Goal: Task Accomplishment & Management: Complete application form

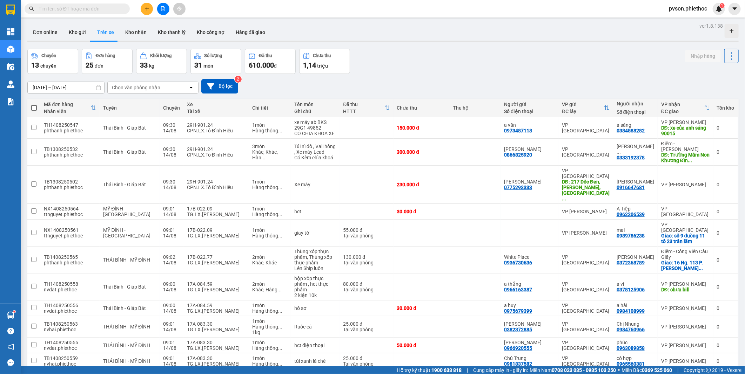
click at [138, 82] on div "Chọn văn phòng nhận" at bounding box center [148, 87] width 81 height 11
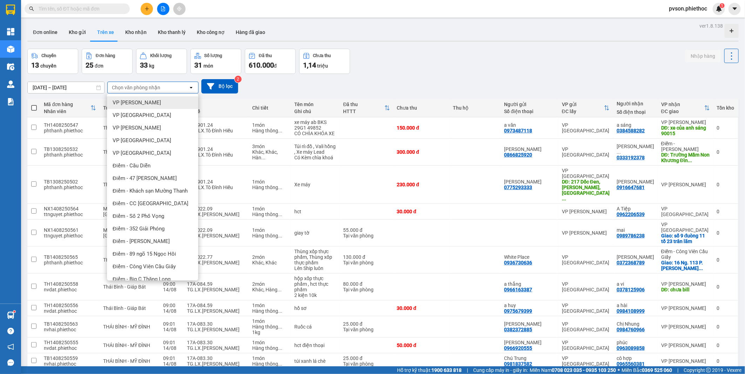
click at [138, 86] on div "Chọn văn phòng nhận" at bounding box center [136, 87] width 48 height 7
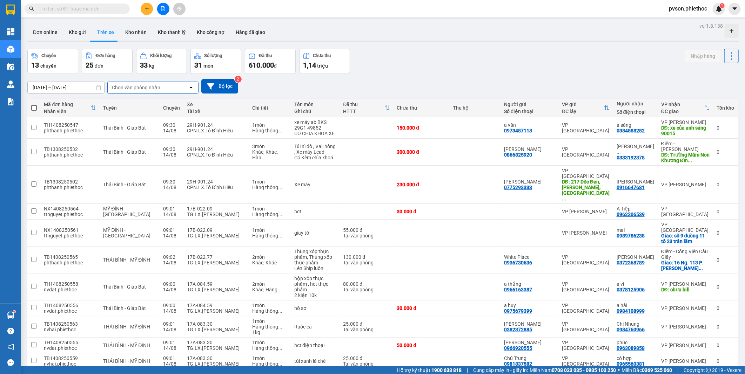
click at [133, 91] on div "Chọn văn phòng nhận" at bounding box center [136, 87] width 48 height 7
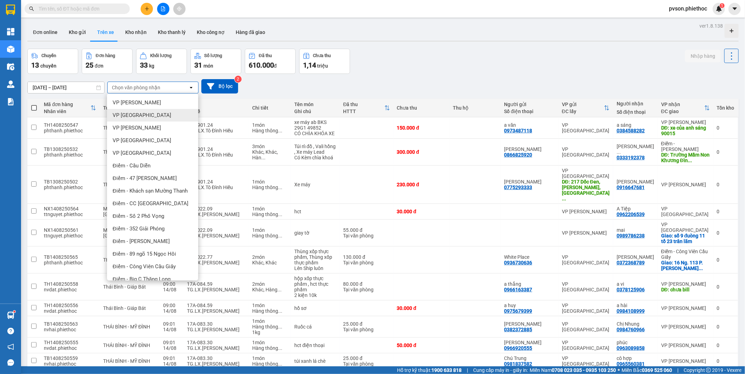
click at [138, 113] on span "VP [GEOGRAPHIC_DATA]" at bounding box center [142, 115] width 59 height 7
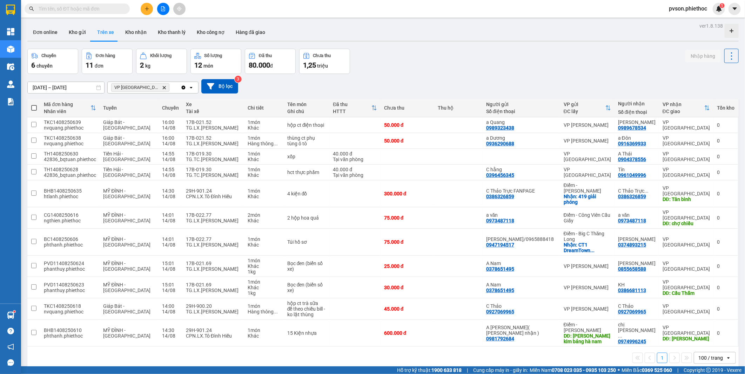
click at [183, 89] on icon "Clear all" at bounding box center [184, 88] width 4 height 4
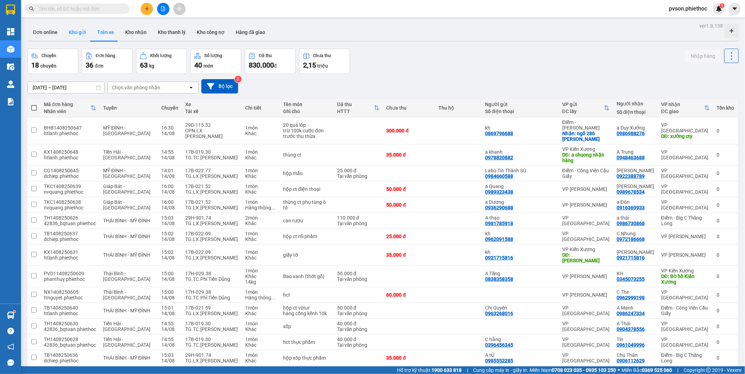
click at [78, 33] on button "Kho gửi" at bounding box center [77, 32] width 28 height 17
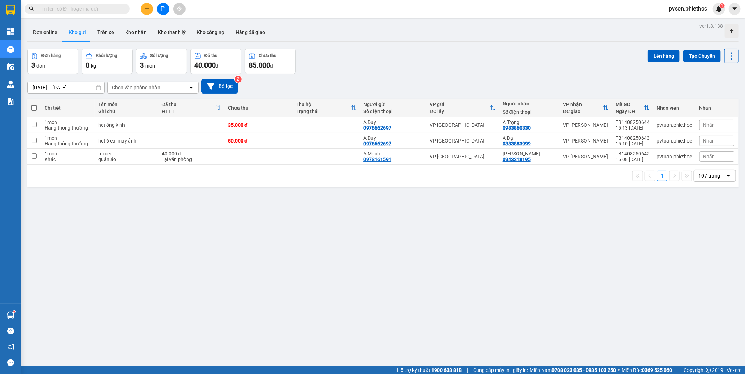
click at [100, 8] on input "text" at bounding box center [80, 9] width 83 height 8
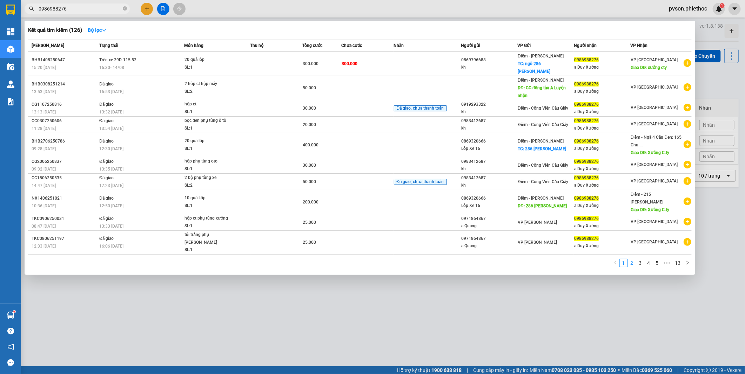
type input "0986988276"
click at [631, 259] on link "2" at bounding box center [632, 263] width 8 height 8
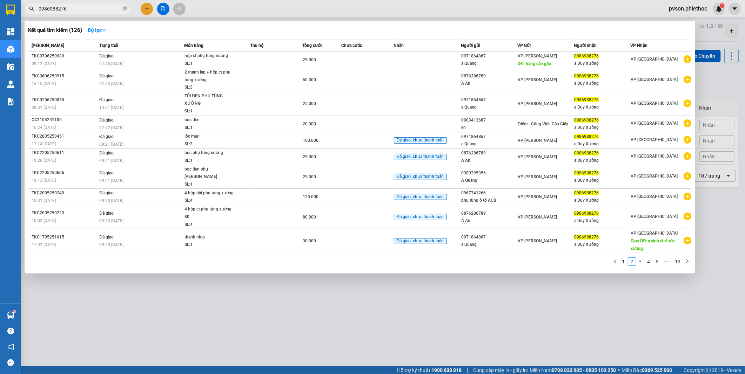
click at [640, 258] on link "3" at bounding box center [640, 262] width 8 height 8
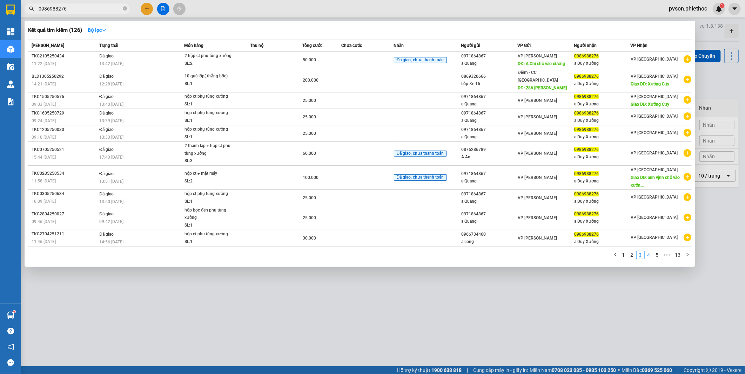
click at [647, 251] on link "4" at bounding box center [649, 255] width 8 height 8
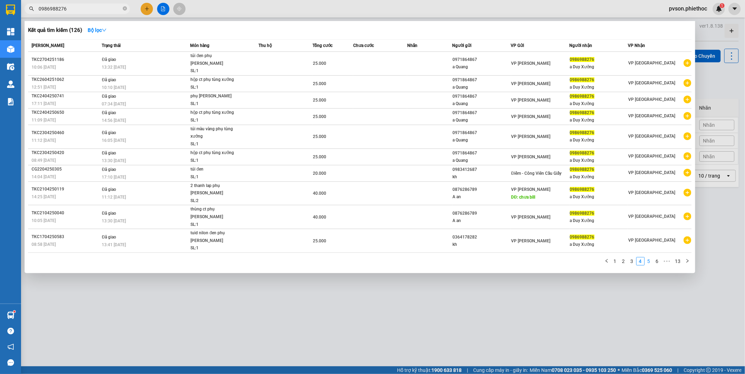
click at [649, 258] on link "5" at bounding box center [649, 262] width 8 height 8
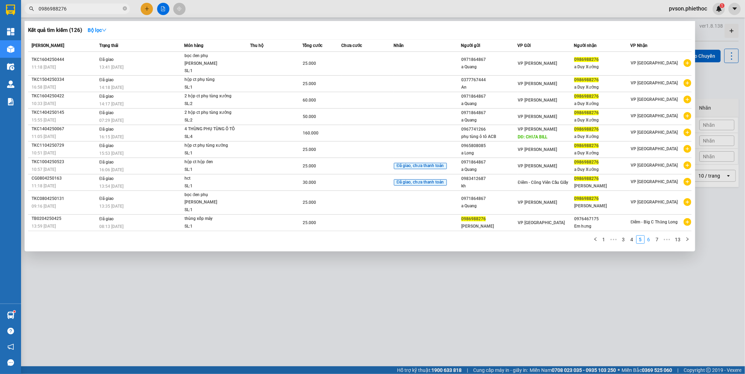
click at [647, 236] on link "6" at bounding box center [649, 240] width 8 height 8
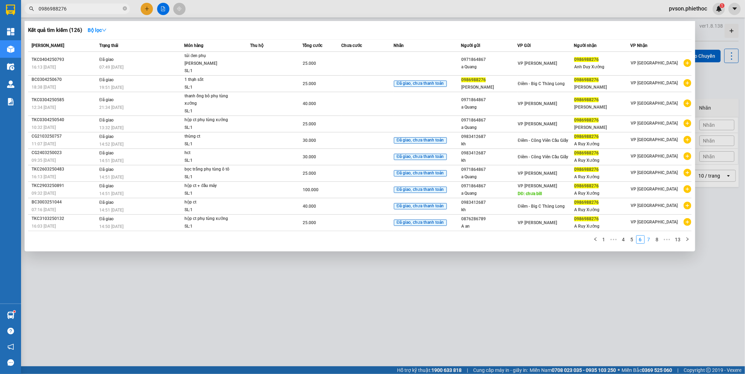
click at [649, 236] on link "7" at bounding box center [649, 240] width 8 height 8
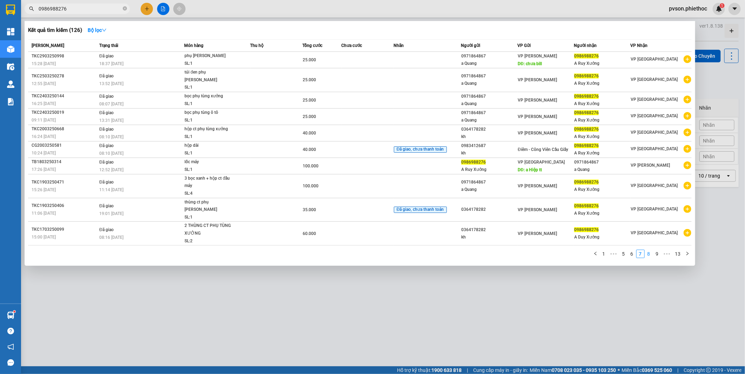
click at [649, 250] on link "8" at bounding box center [649, 254] width 8 height 8
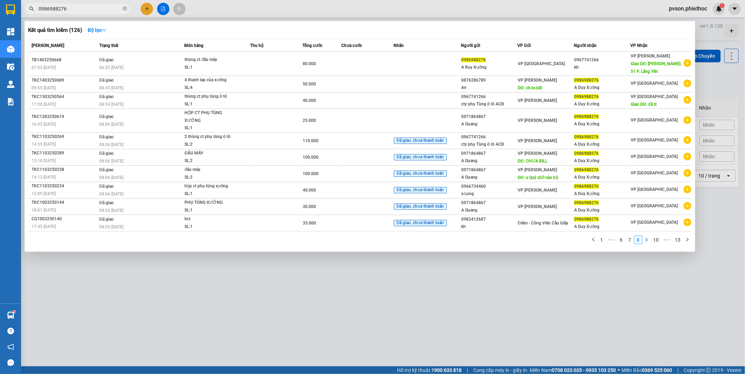
click at [649, 241] on link "9" at bounding box center [647, 240] width 8 height 8
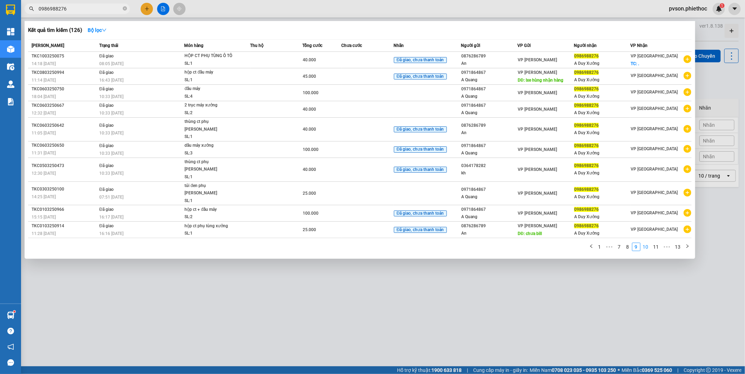
click at [647, 243] on link "10" at bounding box center [645, 247] width 10 height 8
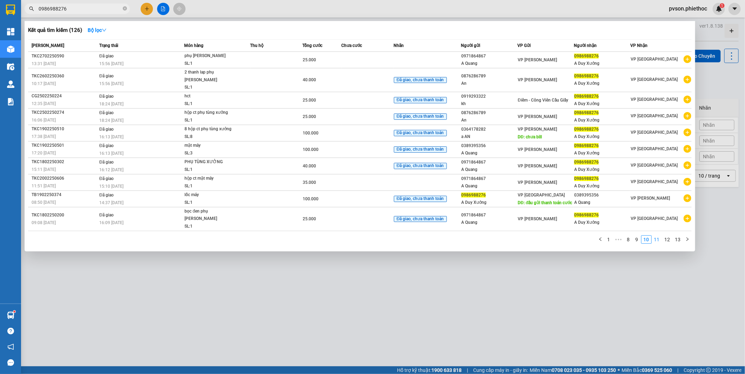
click at [658, 236] on link "11" at bounding box center [657, 240] width 10 height 8
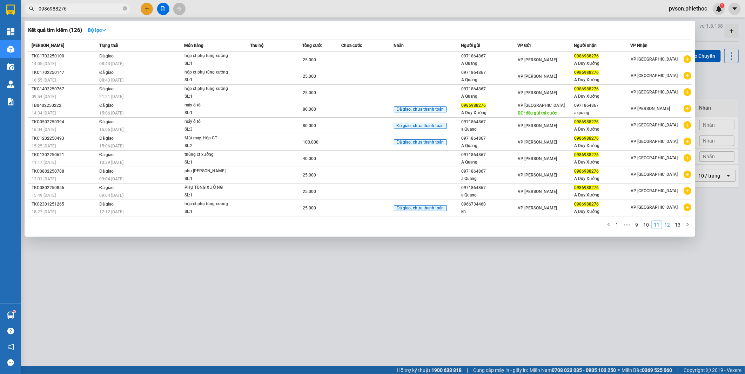
click at [666, 226] on link "12" at bounding box center [667, 225] width 10 height 8
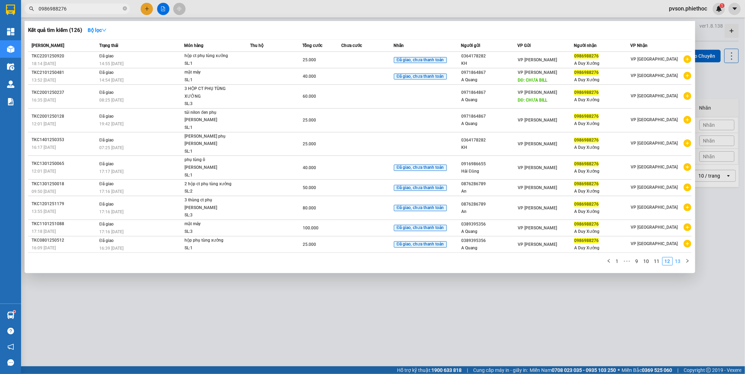
click at [678, 258] on link "13" at bounding box center [678, 262] width 10 height 8
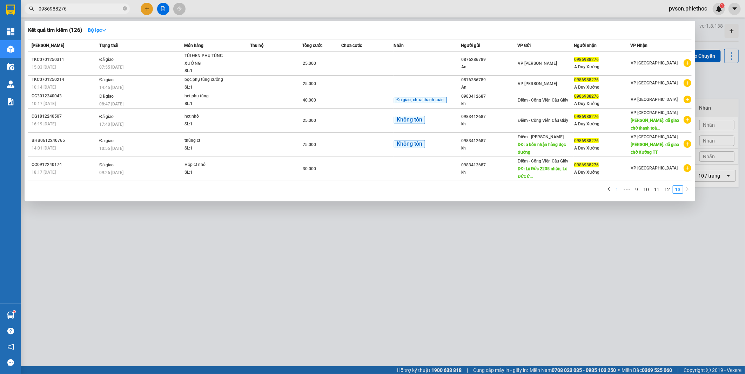
click at [618, 189] on link "1" at bounding box center [617, 190] width 8 height 8
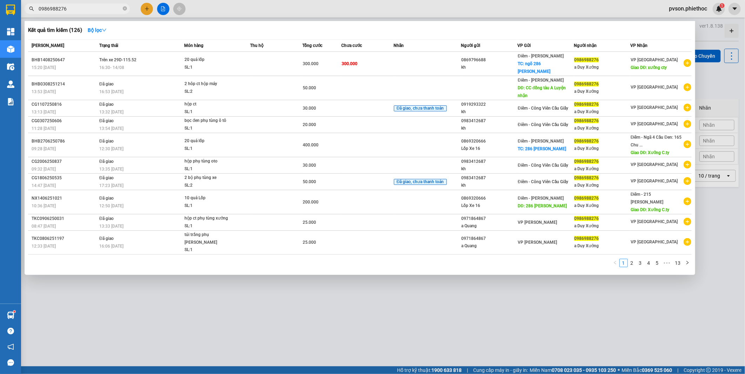
drag, startPoint x: 379, startPoint y: 293, endPoint x: 369, endPoint y: 289, distance: 11.0
click at [379, 294] on div at bounding box center [372, 187] width 745 height 374
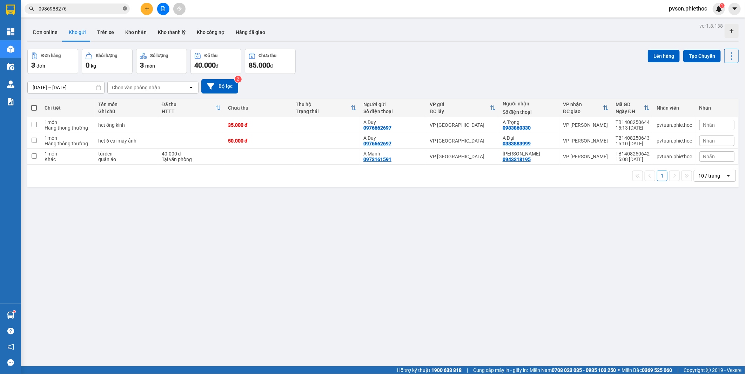
click at [125, 8] on icon "close-circle" at bounding box center [125, 8] width 4 height 4
click at [86, 8] on input "text" at bounding box center [80, 9] width 83 height 8
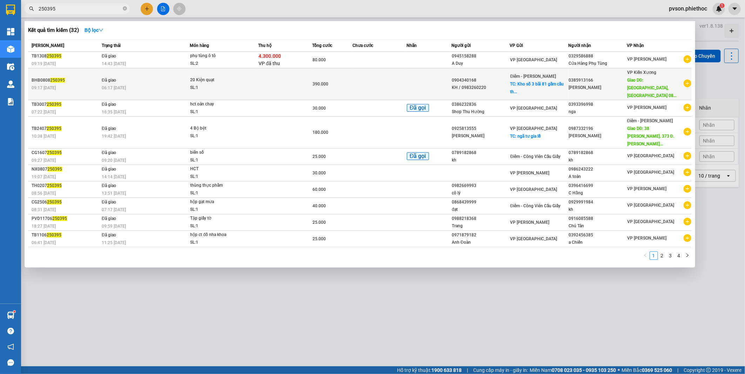
type input "250395"
click at [384, 81] on td at bounding box center [379, 84] width 54 height 32
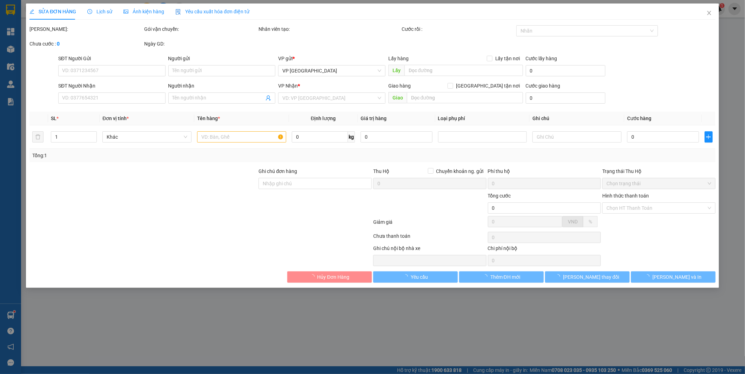
type input "0904340168"
type input "KH / 0983260220"
checkbox input "true"
type input "Kho số 3 bãi 81 gầm [GEOGRAPHIC_DATA] (30k vào bãi)"
type input "80.000"
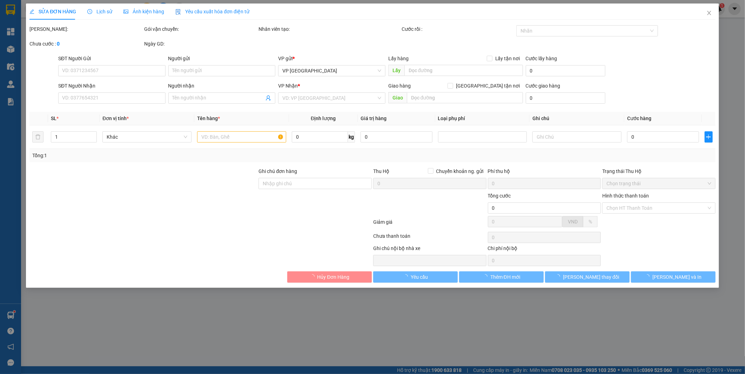
type input "0385913166"
type input "[PERSON_NAME]"
type input "[GEOGRAPHIC_DATA] 0868559985 [GEOGRAPHIC_DATA]"
type input "10.000"
type input "390.000"
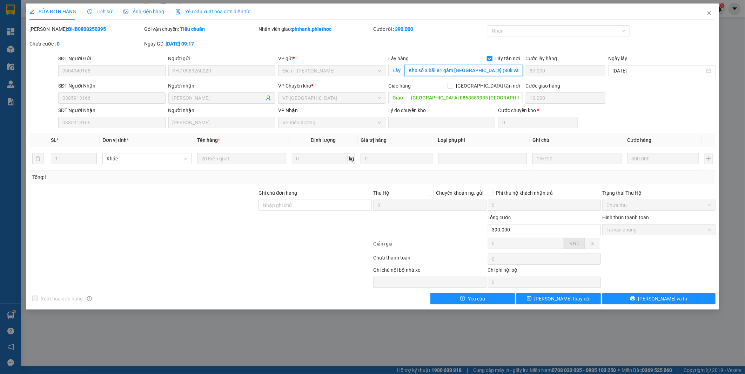
click at [517, 68] on input "Kho số 3 bãi 81 gầm [GEOGRAPHIC_DATA] (30k vào bãi)" at bounding box center [463, 70] width 118 height 11
click at [516, 69] on input "Kho số 3 bãi 81 gầm [GEOGRAPHIC_DATA] (30k vào bãi)" at bounding box center [463, 70] width 118 height 11
click at [105, 11] on span "Lịch sử" at bounding box center [99, 12] width 25 height 6
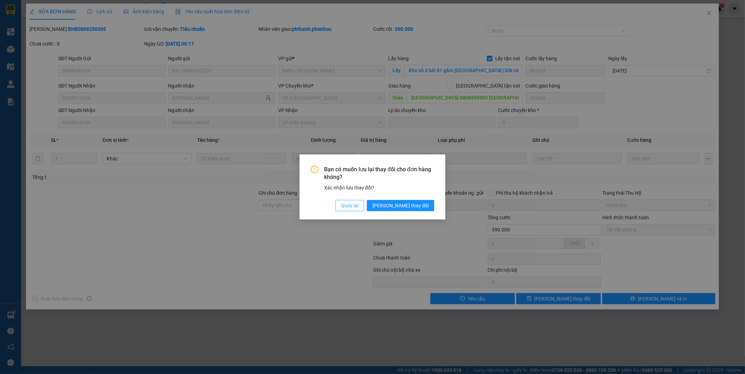
click at [358, 207] on span "Quay lại" at bounding box center [350, 206] width 18 height 8
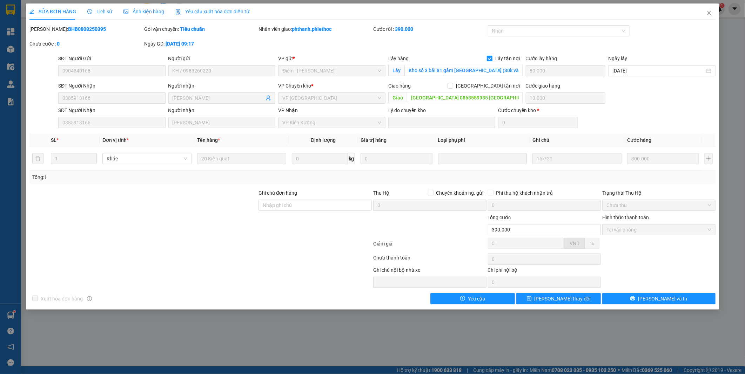
click at [104, 12] on span "Lịch sử" at bounding box center [99, 12] width 25 height 6
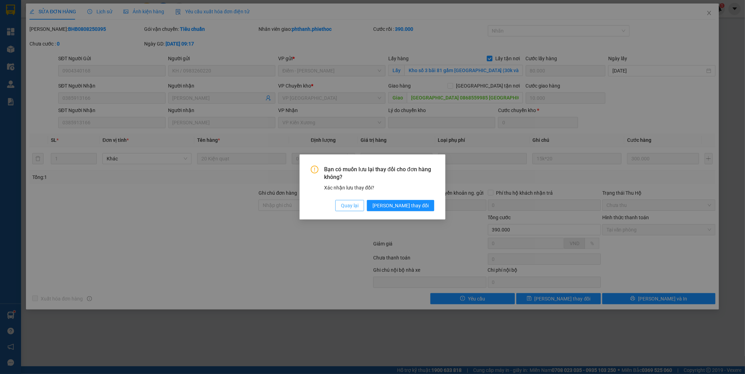
click at [358, 208] on span "Quay lại" at bounding box center [350, 206] width 18 height 8
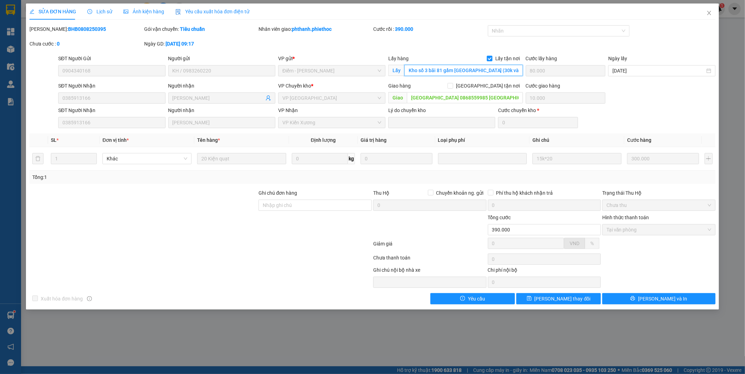
click at [487, 70] on input "Kho số 3 bãi 81 gầm [GEOGRAPHIC_DATA] (30k vào bãi)" at bounding box center [463, 70] width 118 height 11
click at [488, 70] on input "Kho số 3 bãi 81 gầm [GEOGRAPHIC_DATA] (30k vào bãi)" at bounding box center [463, 70] width 118 height 11
click at [518, 69] on input "Kho số 3 bãi 81 gầm [GEOGRAPHIC_DATA] (40k vào bãi)" at bounding box center [463, 70] width 118 height 11
type input "Kho số 3 bãi 81 gầm [GEOGRAPHIC_DATA] (40k vào bãi) ..."
click at [99, 11] on span "Lịch sử" at bounding box center [99, 12] width 25 height 6
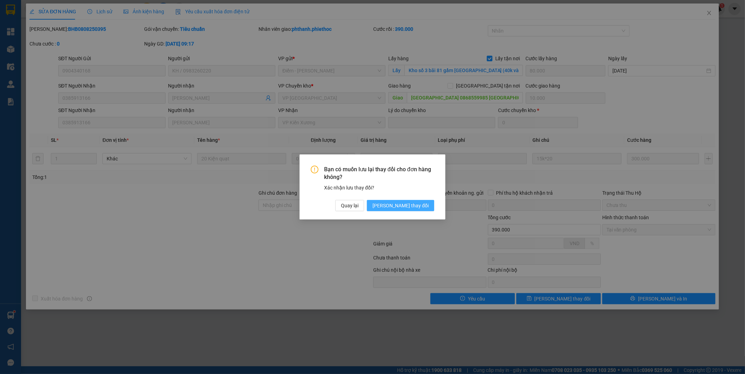
click at [425, 206] on span "[PERSON_NAME] thay đổi" at bounding box center [400, 206] width 56 height 8
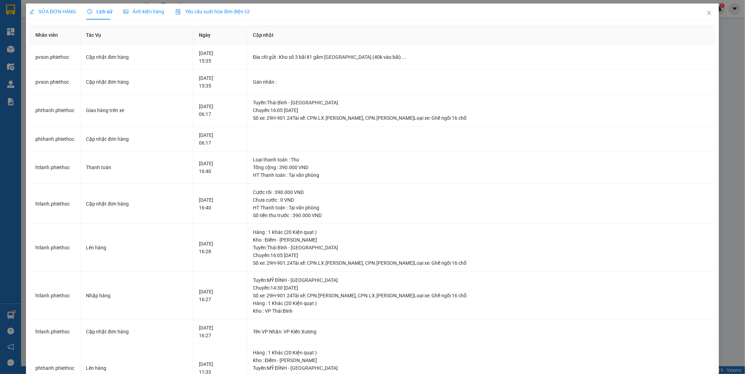
click at [53, 12] on span "SỬA ĐƠN HÀNG" at bounding box center [52, 12] width 47 height 6
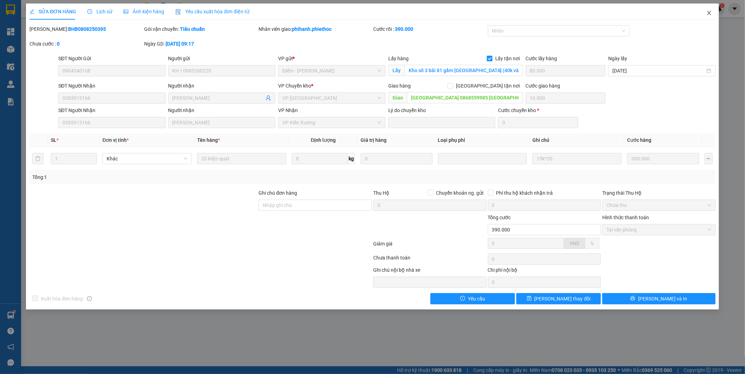
click at [708, 13] on icon "close" at bounding box center [709, 13] width 4 height 4
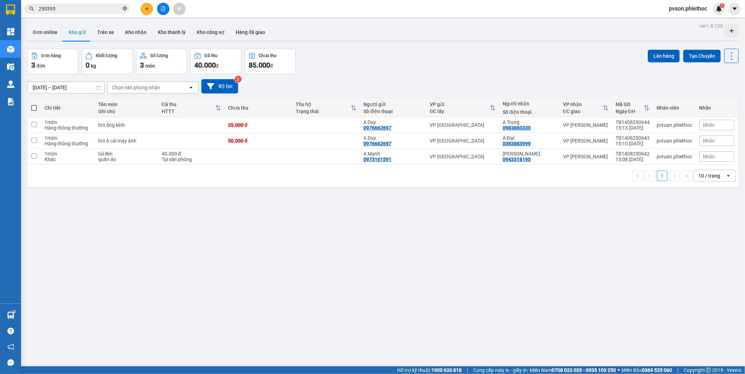
click at [123, 9] on icon "close-circle" at bounding box center [125, 8] width 4 height 4
click at [108, 9] on input "text" at bounding box center [80, 9] width 83 height 8
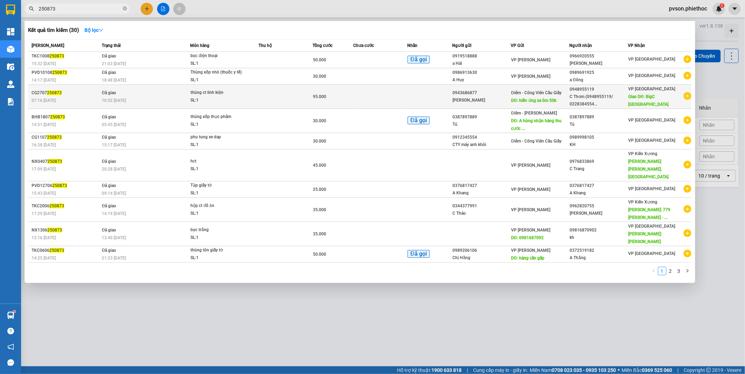
type input "250873"
click at [500, 101] on div "[PERSON_NAME]" at bounding box center [482, 100] width 58 height 7
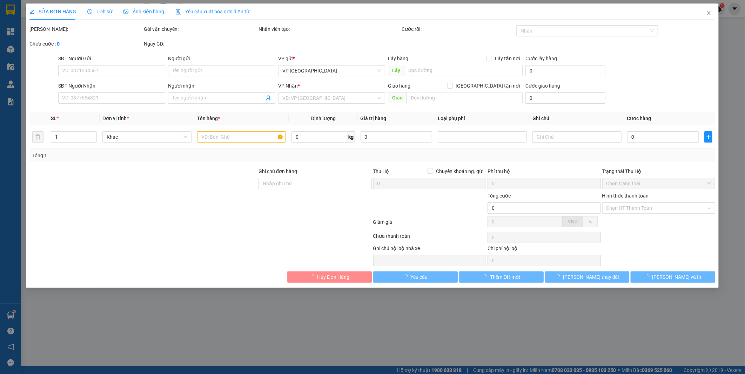
type input "0943686877"
type input "[PERSON_NAME]"
type input "hiền ứng xe ôm 50k"
type input "0948955119"
type input "C Thơm (0948955119/ 02283845540)"
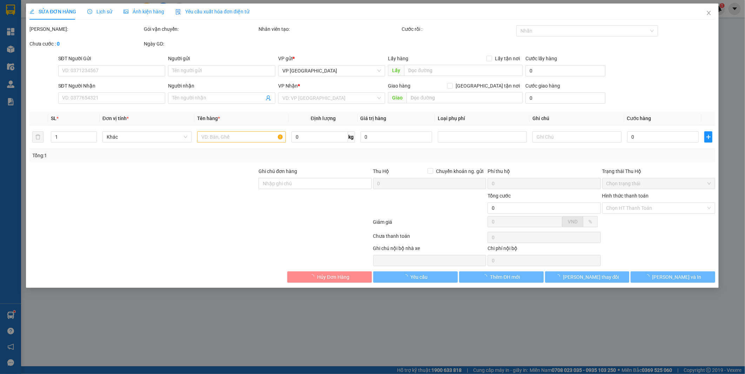
type input "BigC [GEOGRAPHIC_DATA]"
type input "5.000"
type input "95.000"
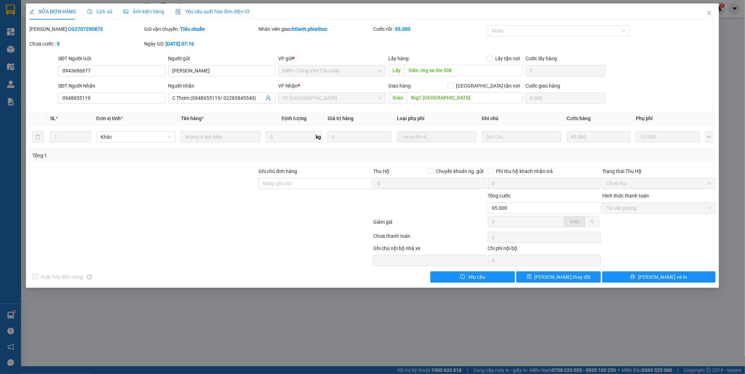
click at [107, 12] on span "Lịch sử" at bounding box center [99, 12] width 25 height 6
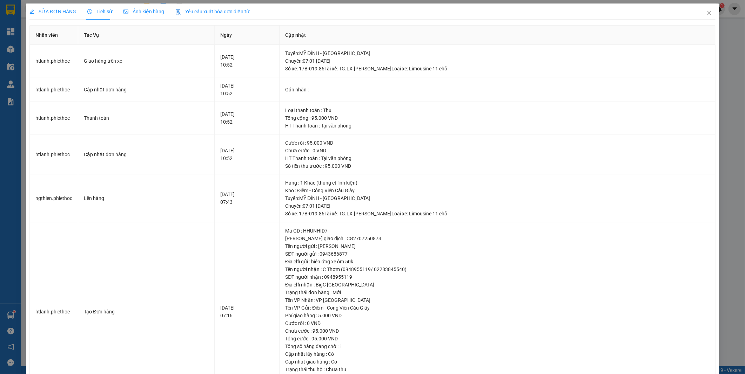
click at [53, 11] on span "SỬA ĐƠN HÀNG" at bounding box center [52, 12] width 47 height 6
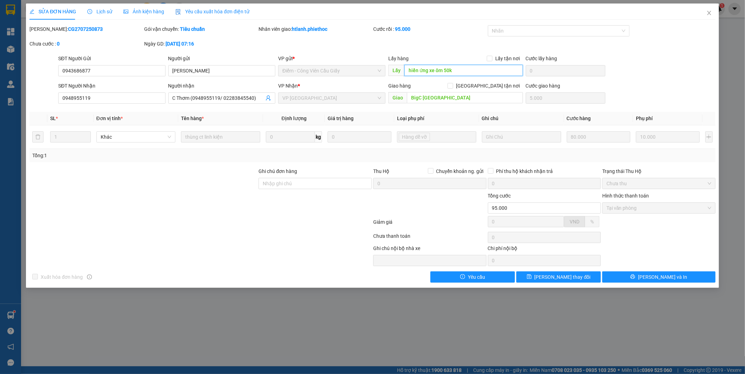
click at [469, 72] on input "hiền ứng xe ôm 50k" at bounding box center [463, 70] width 118 height 11
type input "hiền ứng xe ôm 50k ..."
click at [561, 275] on span "[PERSON_NAME] thay đổi" at bounding box center [562, 277] width 56 height 8
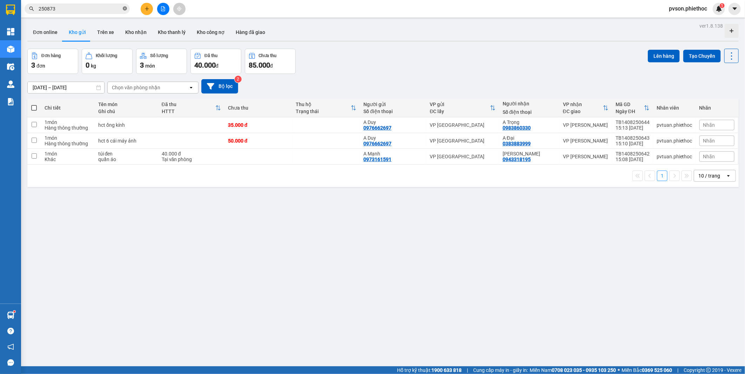
click at [123, 7] on icon "close-circle" at bounding box center [125, 8] width 4 height 4
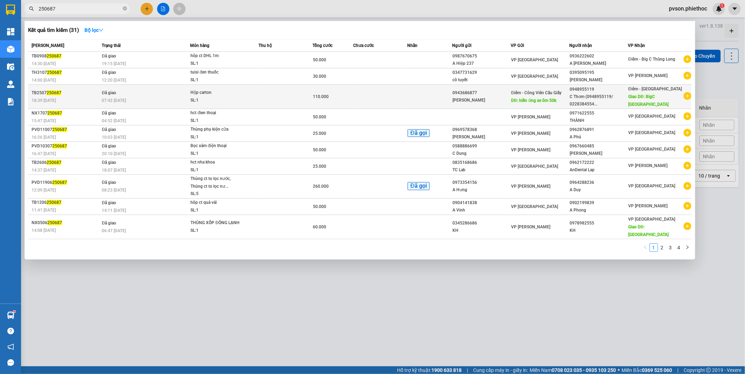
type input "250687"
click at [320, 102] on td "110.000" at bounding box center [333, 97] width 41 height 24
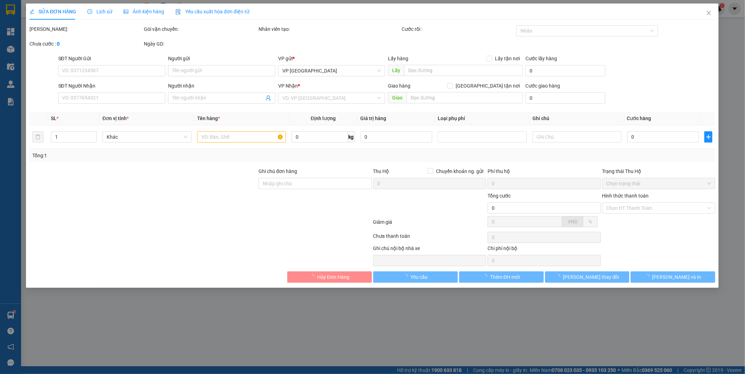
type input "0943686877"
type input "[PERSON_NAME]"
type input "hiền ứng xe ôm 50k"
type input "0948955119"
type input "C Thơm (0948955119/ 02283845540)"
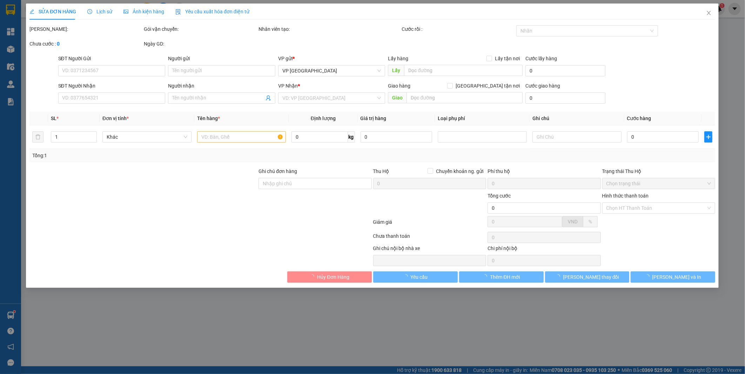
type input "BigC [GEOGRAPHIC_DATA]"
type input "5.000"
type input "110.000"
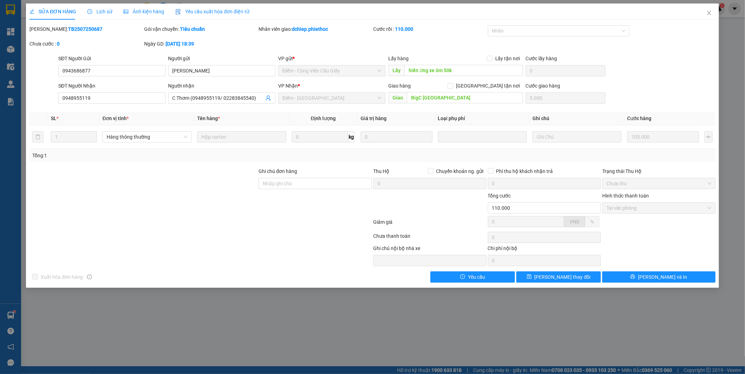
click at [92, 12] on span "Lịch sử" at bounding box center [99, 12] width 25 height 6
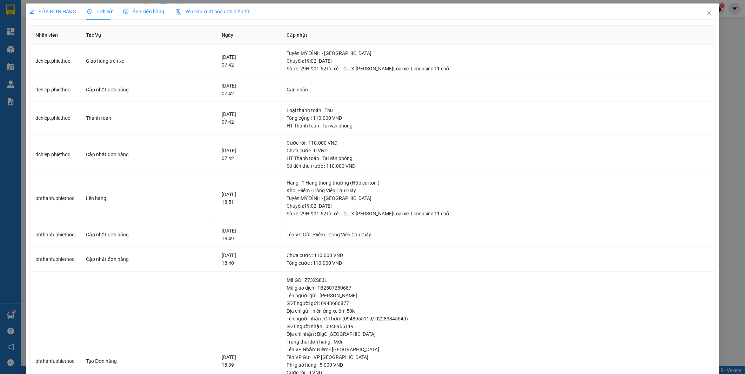
click at [52, 13] on span "SỬA ĐƠN HÀNG" at bounding box center [52, 12] width 47 height 6
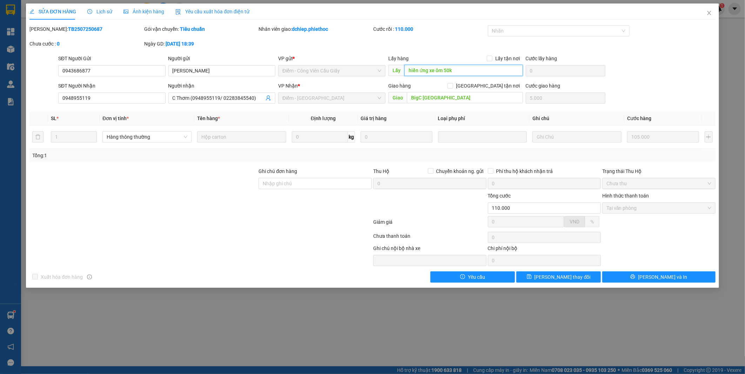
click at [481, 71] on input "hiền ứng xe ôm 50k" at bounding box center [463, 70] width 118 height 11
type input "hiền ứng xe ôm 50k ..."
click at [572, 282] on button "[PERSON_NAME] thay đổi" at bounding box center [558, 277] width 84 height 11
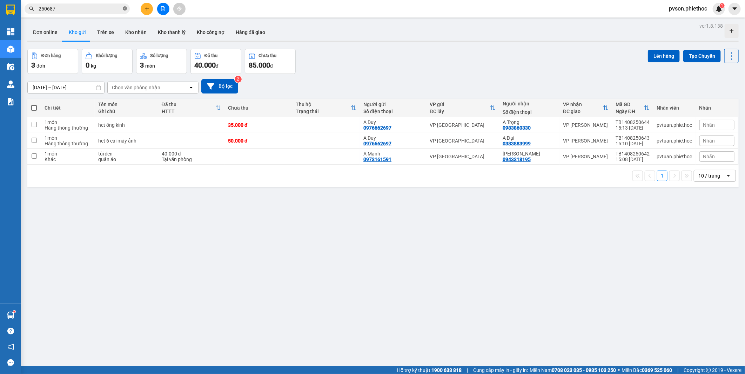
click at [124, 10] on icon "close-circle" at bounding box center [125, 8] width 4 height 4
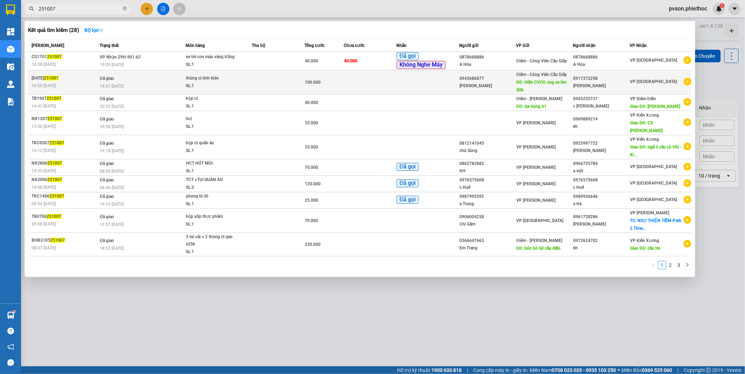
type input "251007"
click at [423, 88] on td at bounding box center [427, 82] width 63 height 24
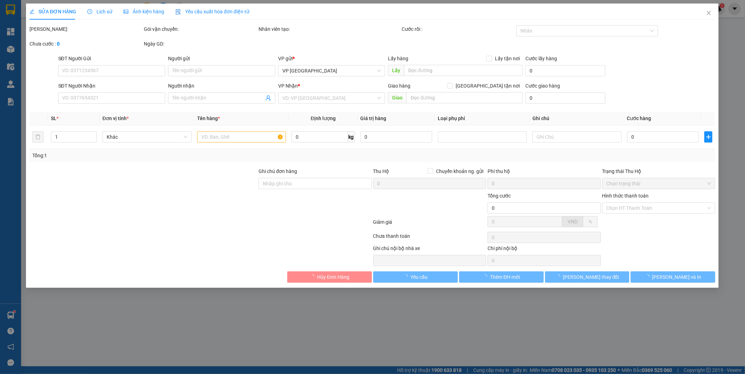
type input "0943686877"
type input "[PERSON_NAME]"
type input "Hiền CVCG ưng xe ôm 50k"
type input "0917372258"
type input "[PERSON_NAME]"
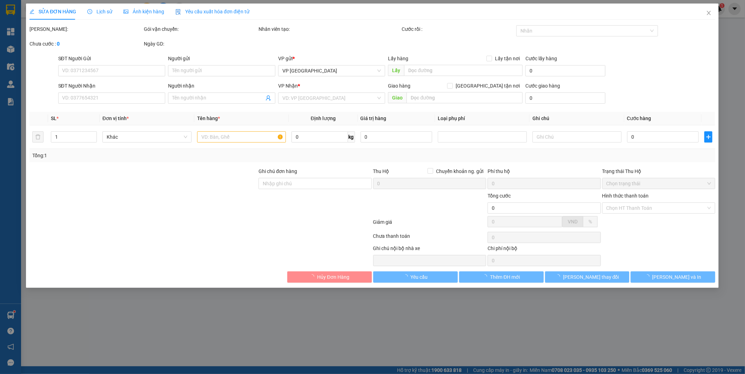
type input "100.000"
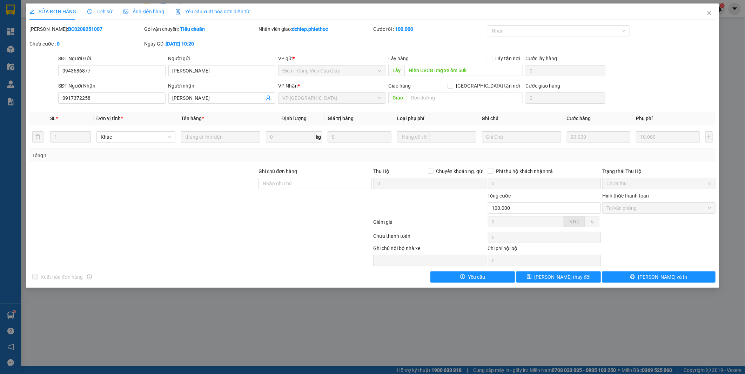
click at [101, 11] on span "Lịch sử" at bounding box center [99, 12] width 25 height 6
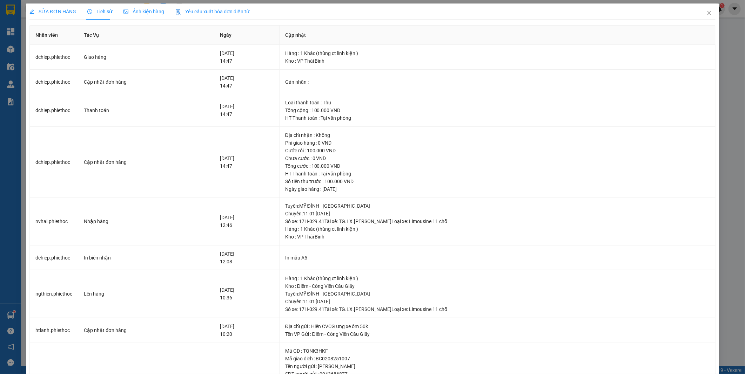
click at [54, 11] on span "SỬA ĐƠN HÀNG" at bounding box center [52, 12] width 47 height 6
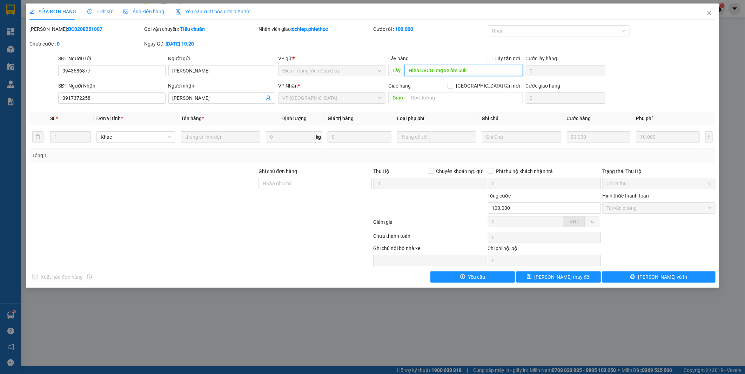
click at [477, 69] on input "Hiền CVCG ưng xe ôm 50k" at bounding box center [463, 70] width 118 height 11
type input "Hiền CVCG ưng xe ôm 50k"
click at [447, 99] on input "text" at bounding box center [465, 97] width 116 height 11
type input "..."
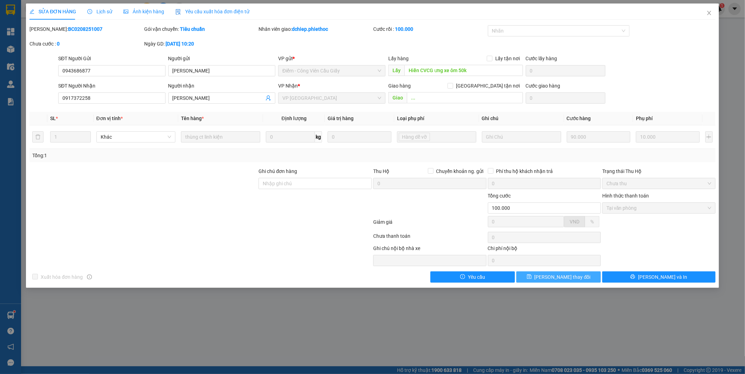
click at [558, 278] on span "[PERSON_NAME] thay đổi" at bounding box center [562, 277] width 56 height 8
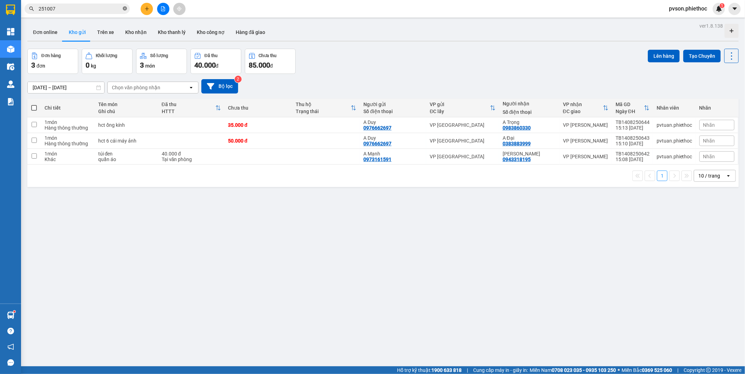
click at [126, 9] on icon "close-circle" at bounding box center [125, 8] width 4 height 4
click at [99, 6] on input "text" at bounding box center [80, 9] width 83 height 8
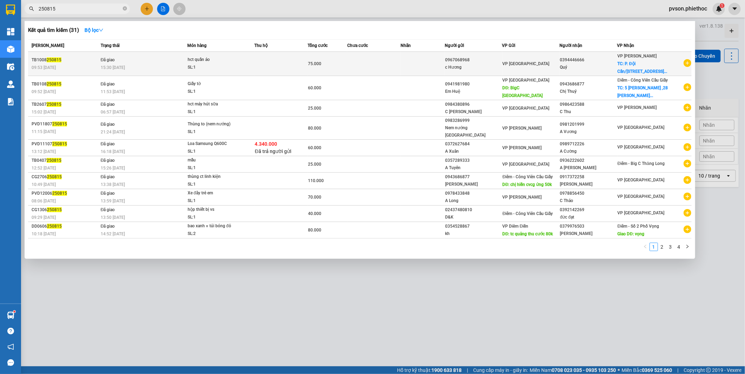
type input "250815"
click at [430, 67] on td at bounding box center [422, 64] width 44 height 24
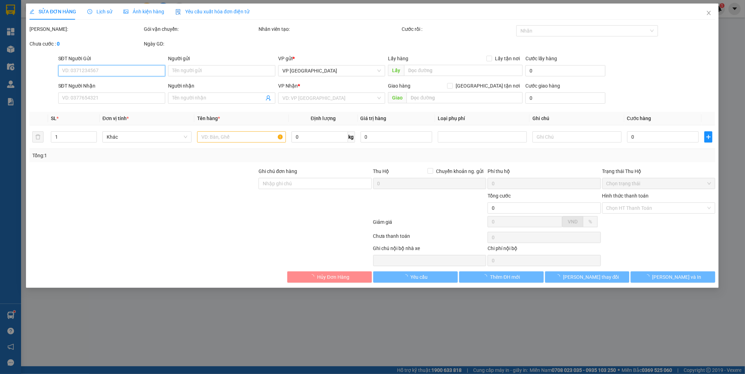
type input "0967068968"
type input "c Hương"
type input "0394446666"
type input "Quý"
checkbox input "true"
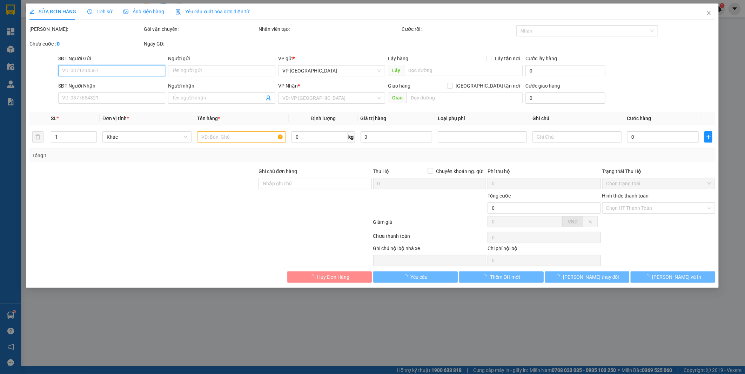
type input "P. Đội [STREET_ADDRESS]"
type input "50.000"
type input "75.000"
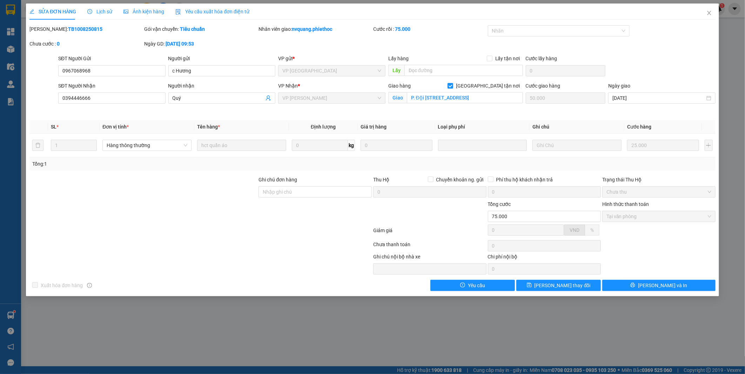
click at [102, 10] on span "Lịch sử" at bounding box center [99, 12] width 25 height 6
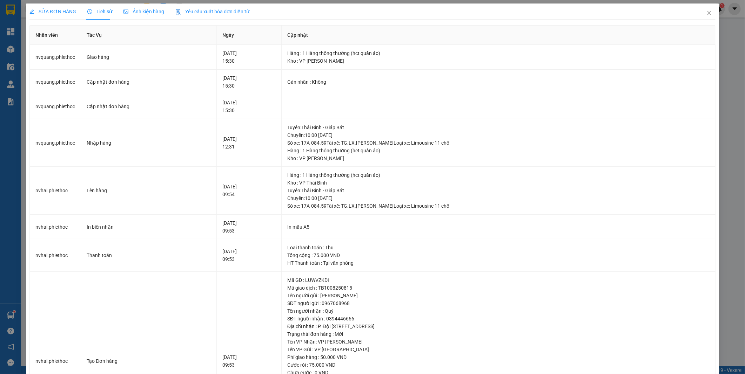
click at [51, 13] on span "SỬA ĐƠN HÀNG" at bounding box center [52, 12] width 47 height 6
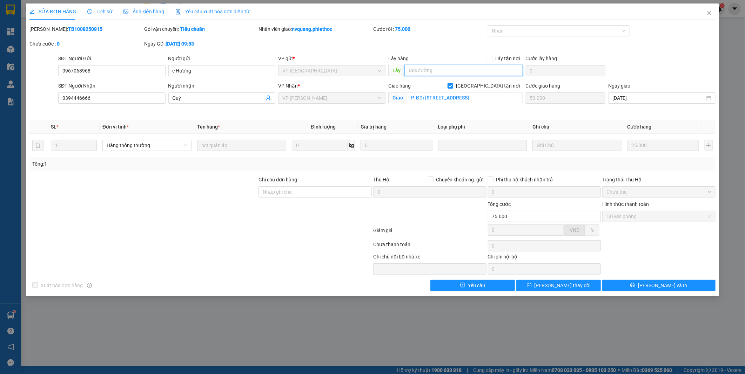
click at [463, 66] on input "text" at bounding box center [463, 70] width 118 height 11
type input "..."
click at [562, 286] on span "[PERSON_NAME] thay đổi" at bounding box center [562, 286] width 56 height 8
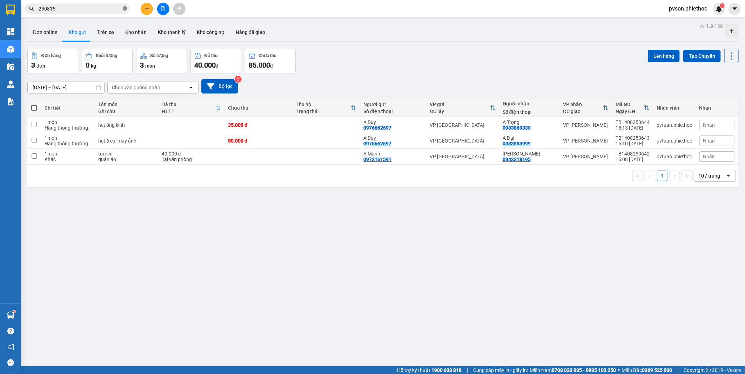
click at [125, 8] on icon "close-circle" at bounding box center [125, 8] width 4 height 4
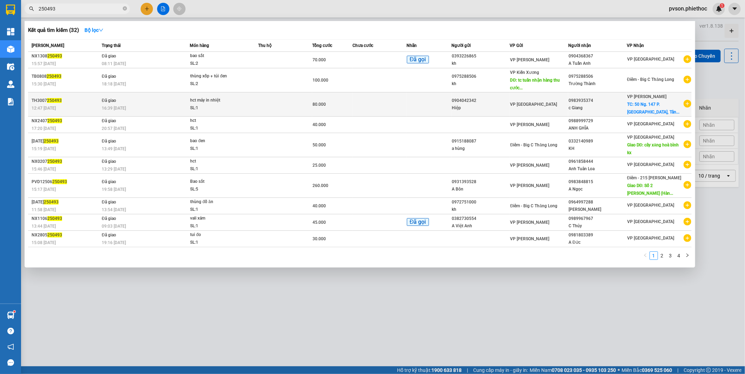
type input "250493"
click at [436, 112] on td at bounding box center [428, 105] width 45 height 24
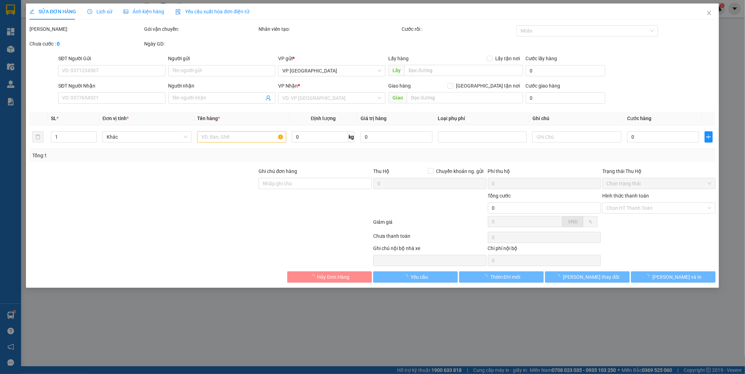
type input "0904042342"
type input "Hiệp"
type input "0983935374"
type input "c Giang"
checkbox input "true"
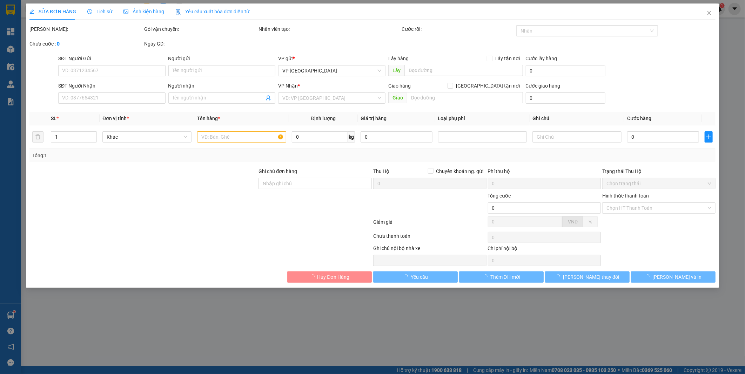
type input "50 Ng. 147 P. [GEOGRAPHIC_DATA], [GEOGRAPHIC_DATA], [GEOGRAPHIC_DATA], [GEOGRAP…"
type input "40.000"
type input "80.000"
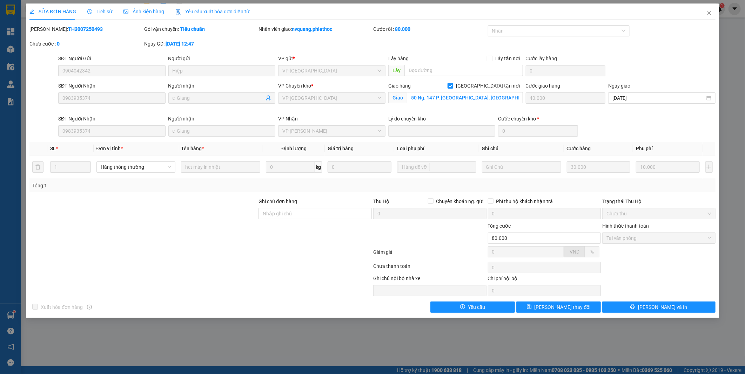
click at [103, 11] on span "Lịch sử" at bounding box center [99, 12] width 25 height 6
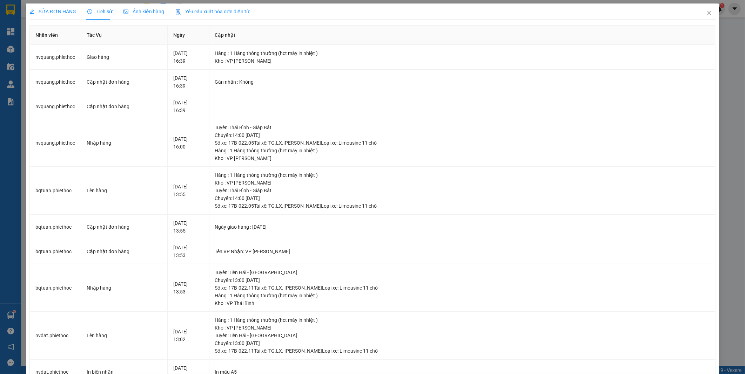
click at [60, 7] on div "SỬA ĐƠN HÀNG" at bounding box center [52, 12] width 47 height 16
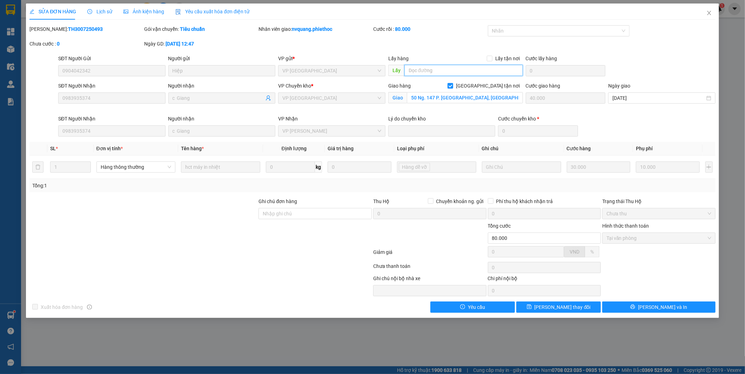
click at [440, 67] on input "text" at bounding box center [463, 70] width 118 height 11
type input "..."
click at [565, 307] on span "[PERSON_NAME] thay đổi" at bounding box center [562, 308] width 56 height 8
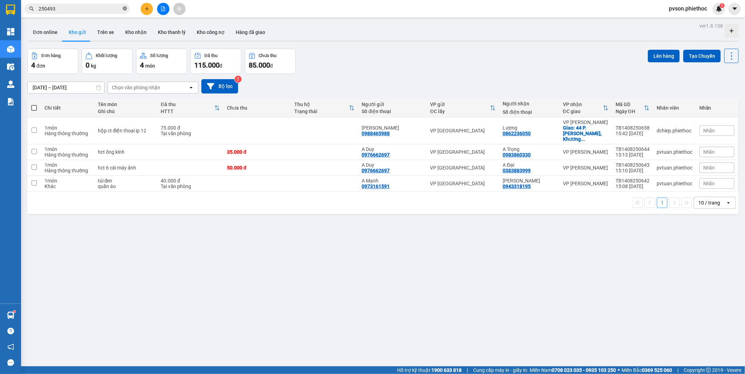
click at [124, 6] on icon "close-circle" at bounding box center [125, 8] width 4 height 4
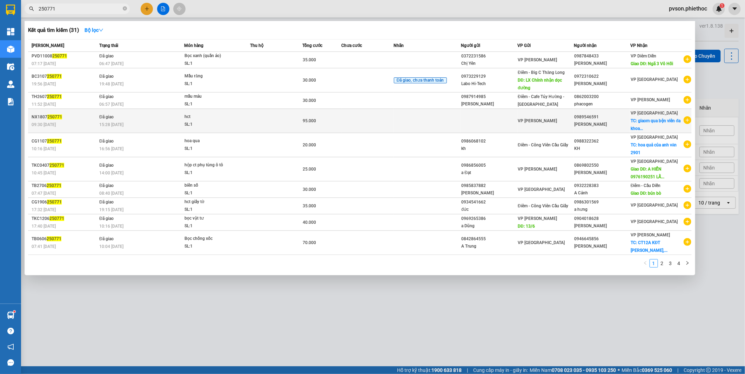
type input "250771"
click at [521, 126] on td "VP [PERSON_NAME]" at bounding box center [545, 121] width 56 height 24
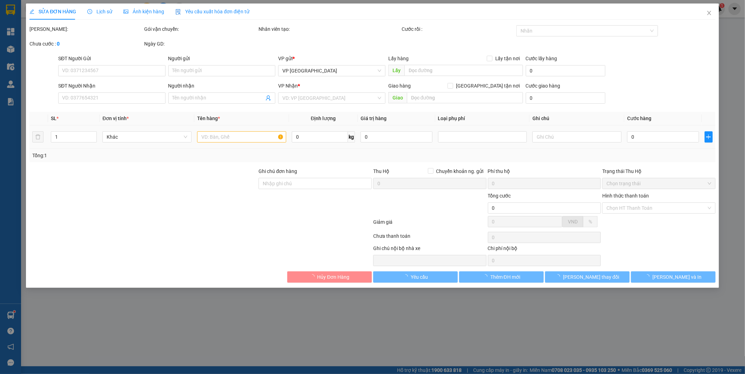
type input "0989546591"
type input "[PERSON_NAME]"
checkbox input "true"
type input "giaom qua bện viên đa khoa tiền hải giao tận tầng 3"
type input "50.000"
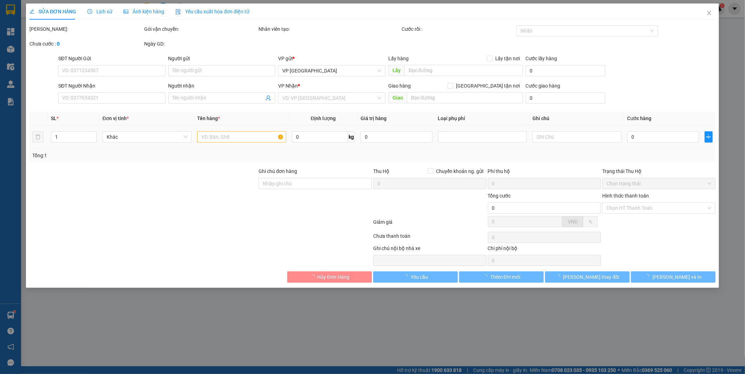
type input "95.000"
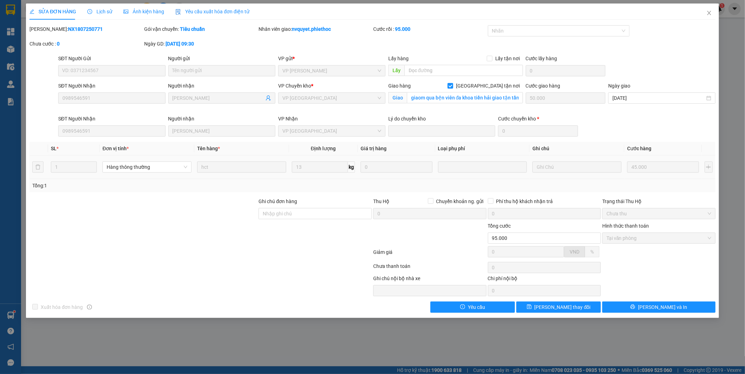
click at [105, 12] on span "Lịch sử" at bounding box center [99, 12] width 25 height 6
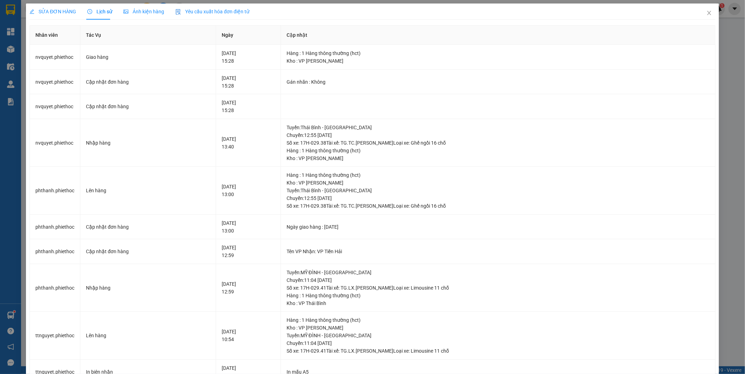
click at [58, 11] on span "SỬA ĐƠN HÀNG" at bounding box center [52, 12] width 47 height 6
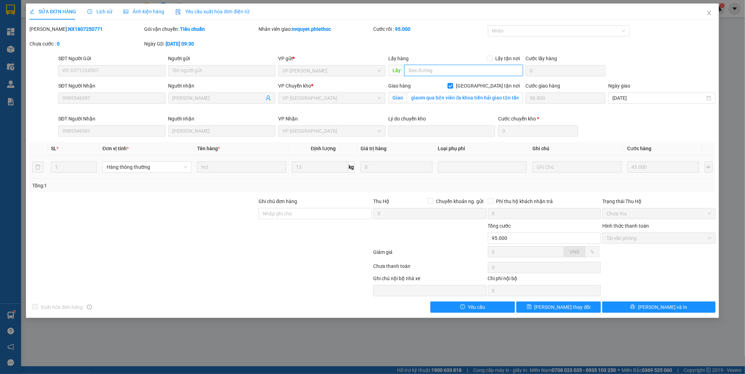
click at [434, 71] on input "text" at bounding box center [463, 70] width 118 height 11
type input "..."
click at [589, 311] on button "[PERSON_NAME] thay đổi" at bounding box center [558, 307] width 84 height 11
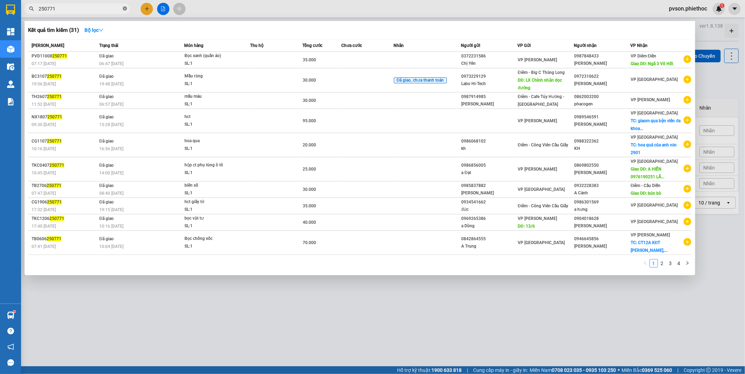
click at [123, 7] on icon "close-circle" at bounding box center [125, 8] width 4 height 4
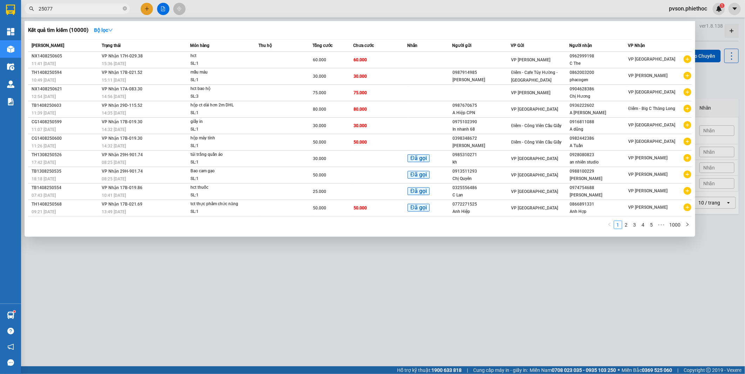
type input "250771"
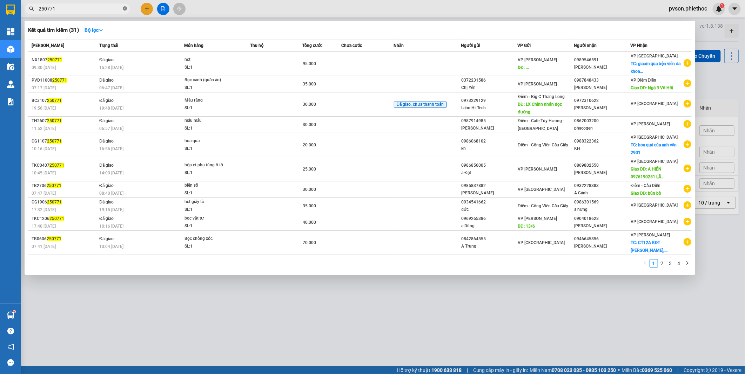
click at [124, 7] on icon "close-circle" at bounding box center [125, 8] width 4 height 4
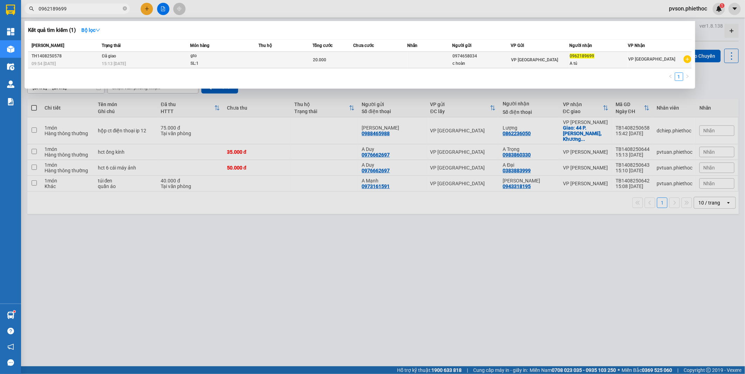
type input "0962189699"
click at [446, 55] on td at bounding box center [429, 60] width 45 height 16
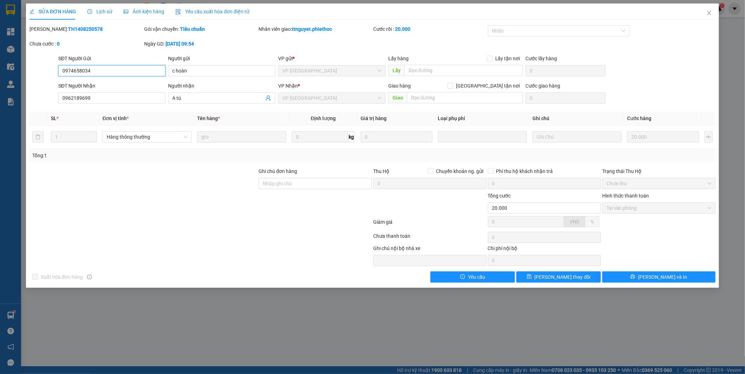
type input "0974658034"
type input "c hoàn"
type input "0962189699"
type input "A tú"
type input "20.000"
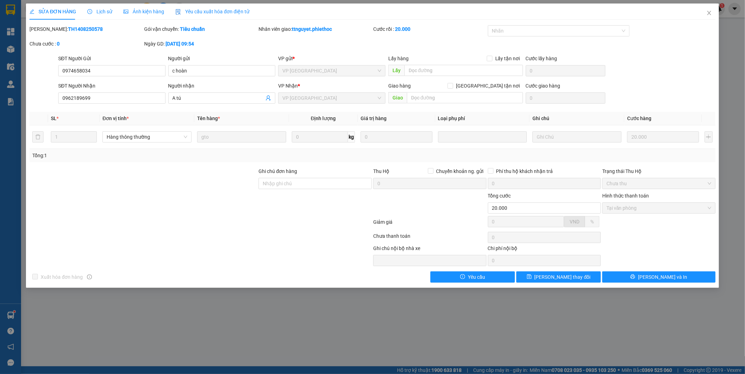
click at [98, 14] on span "Lịch sử" at bounding box center [99, 12] width 25 height 6
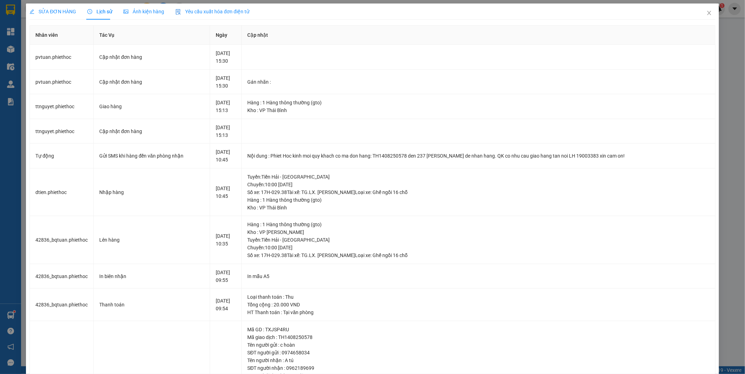
click at [57, 11] on span "SỬA ĐƠN HÀNG" at bounding box center [52, 12] width 47 height 6
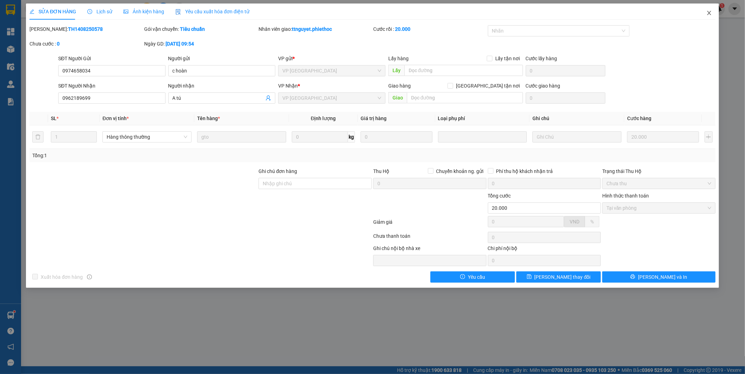
click at [707, 13] on icon "close" at bounding box center [709, 13] width 6 height 6
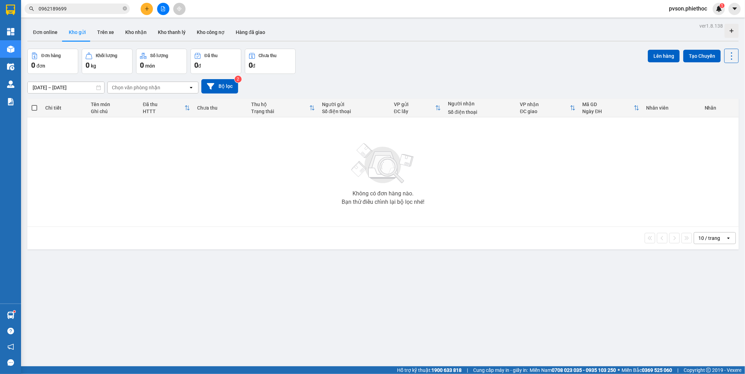
click at [108, 9] on input "0962189699" at bounding box center [80, 9] width 83 height 8
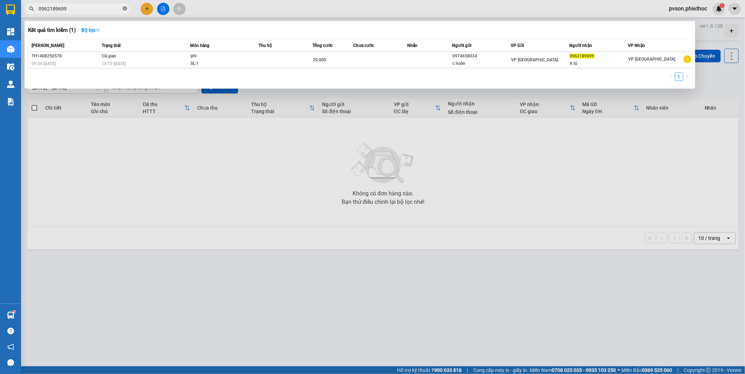
click at [124, 9] on icon "close-circle" at bounding box center [125, 8] width 4 height 4
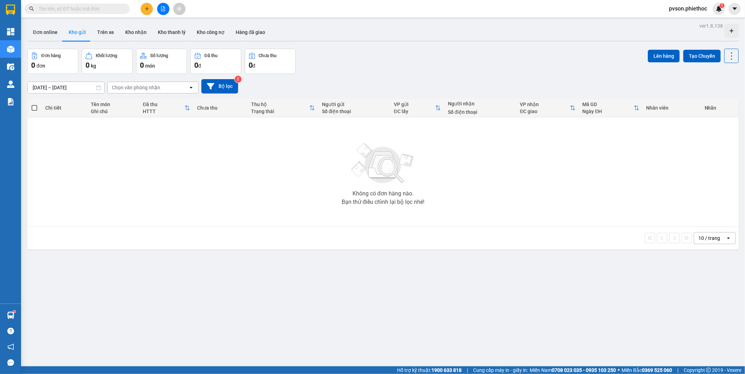
click at [66, 6] on input "text" at bounding box center [80, 9] width 83 height 8
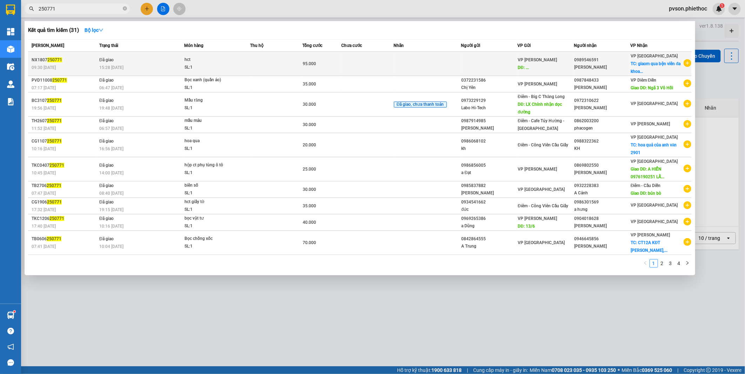
type input "250771"
click at [321, 67] on div "95.000" at bounding box center [322, 64] width 38 height 8
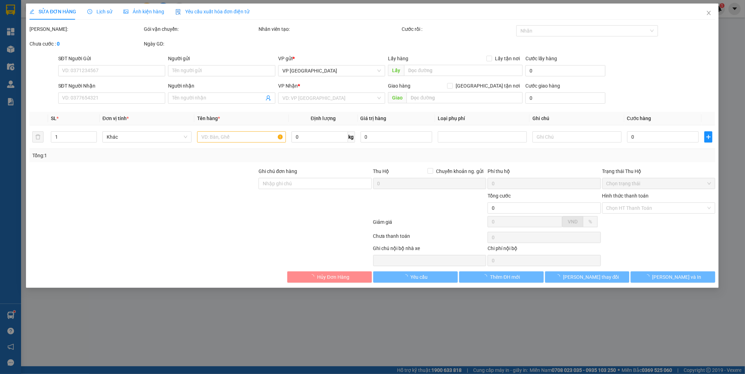
type input "..."
type input "0989546591"
type input "[PERSON_NAME]"
checkbox input "true"
type input "giaom qua bện viên đa khoa tiền hải giao tận tầng 3"
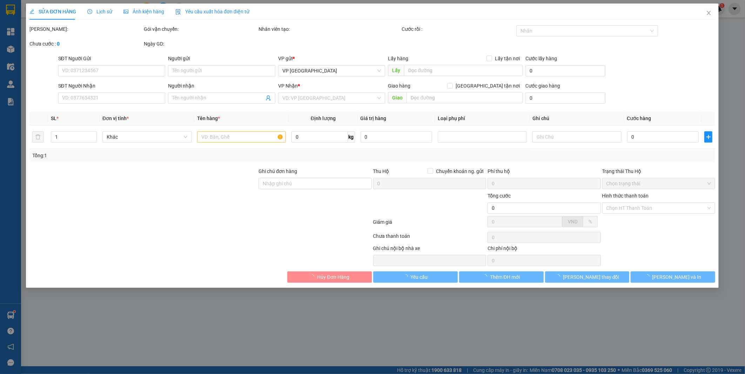
type input "50.000"
type input "95.000"
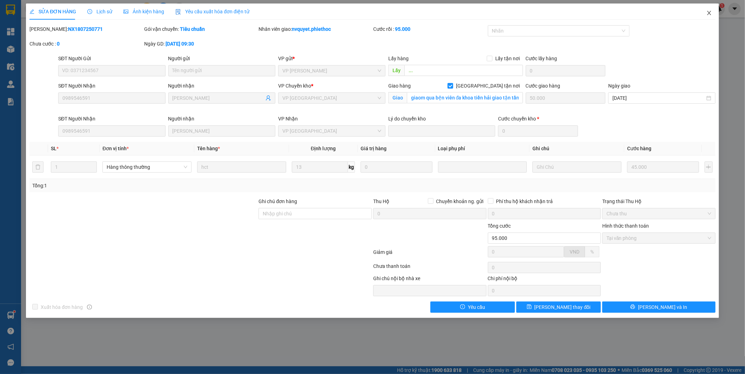
click at [707, 13] on icon "close" at bounding box center [709, 13] width 6 height 6
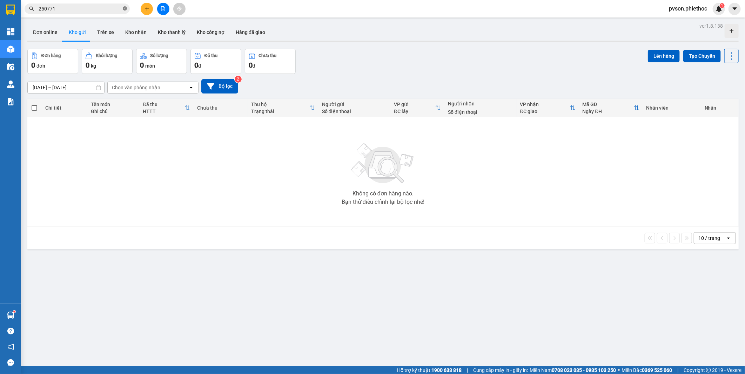
click at [127, 8] on icon "close-circle" at bounding box center [125, 8] width 4 height 4
click at [102, 9] on input "text" at bounding box center [80, 9] width 83 height 8
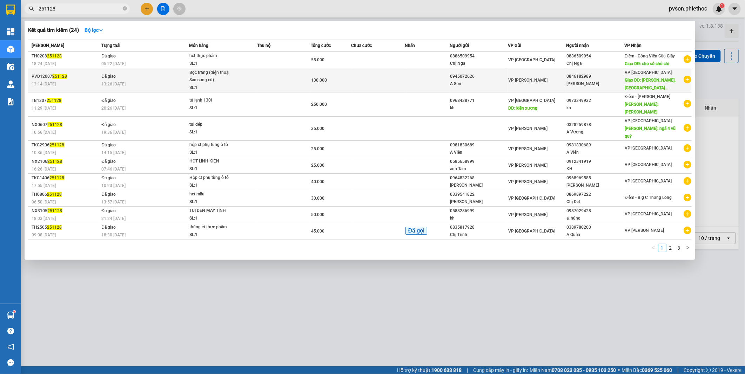
type input "251128"
click at [424, 91] on td at bounding box center [427, 80] width 45 height 24
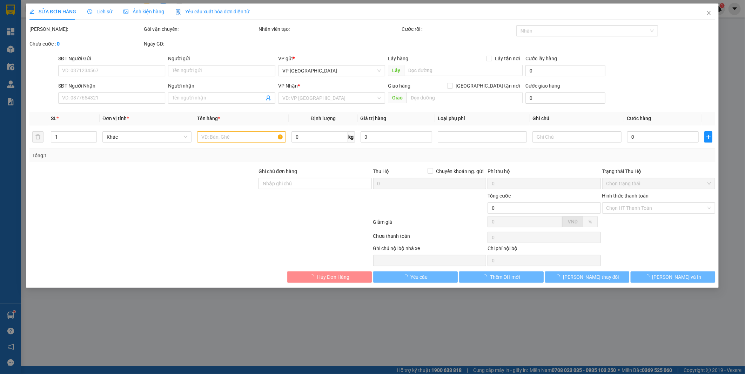
type input "0945072626"
type input "A Sơn"
type input "0846182989"
type input "[PERSON_NAME]"
type input "[PERSON_NAME], [GEOGRAPHIC_DATA], [GEOGRAPHIC_DATA]"
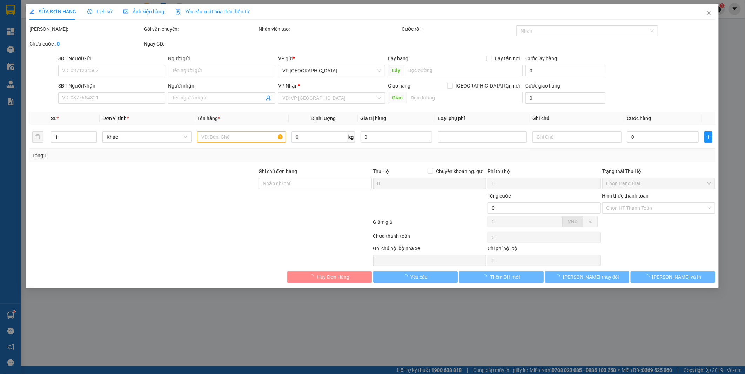
type input "80.000"
type input "130.000"
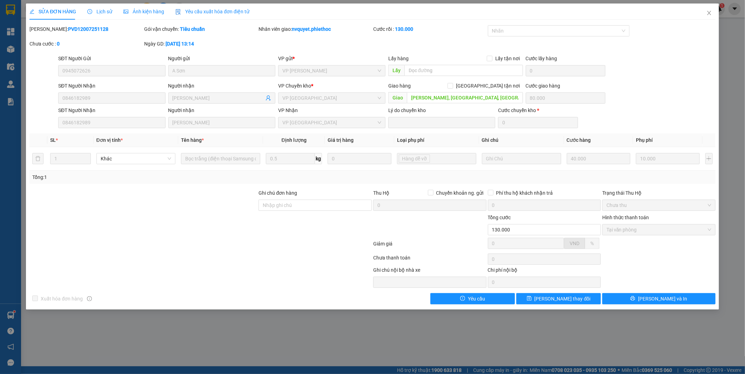
click at [99, 13] on span "Lịch sử" at bounding box center [99, 12] width 25 height 6
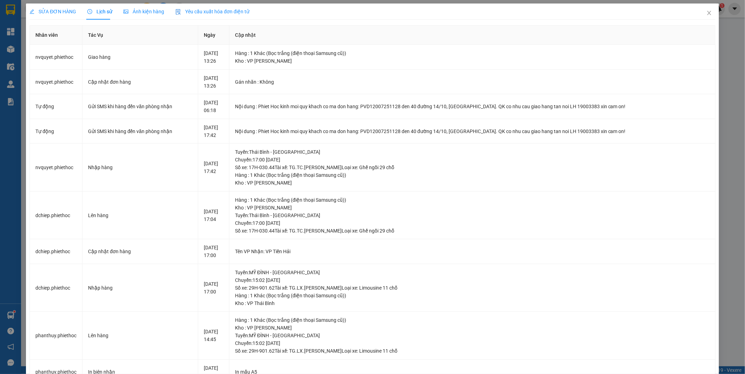
click at [46, 11] on span "SỬA ĐƠN HÀNG" at bounding box center [52, 12] width 47 height 6
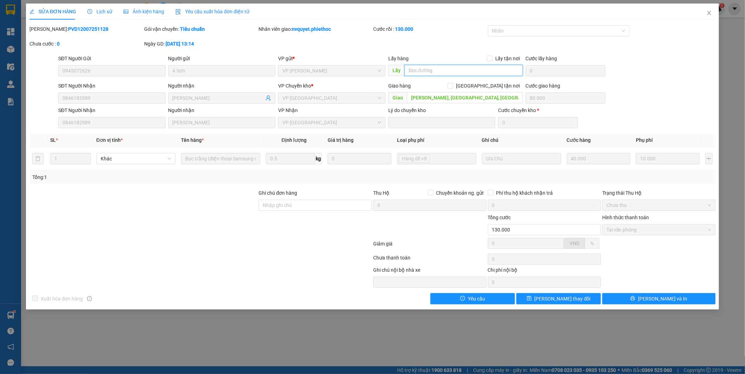
click at [459, 73] on input "text" at bounding box center [463, 70] width 118 height 11
type input "..."
click at [565, 301] on span "[PERSON_NAME] thay đổi" at bounding box center [562, 299] width 56 height 8
